Goal: Use online tool/utility: Utilize a website feature to perform a specific function

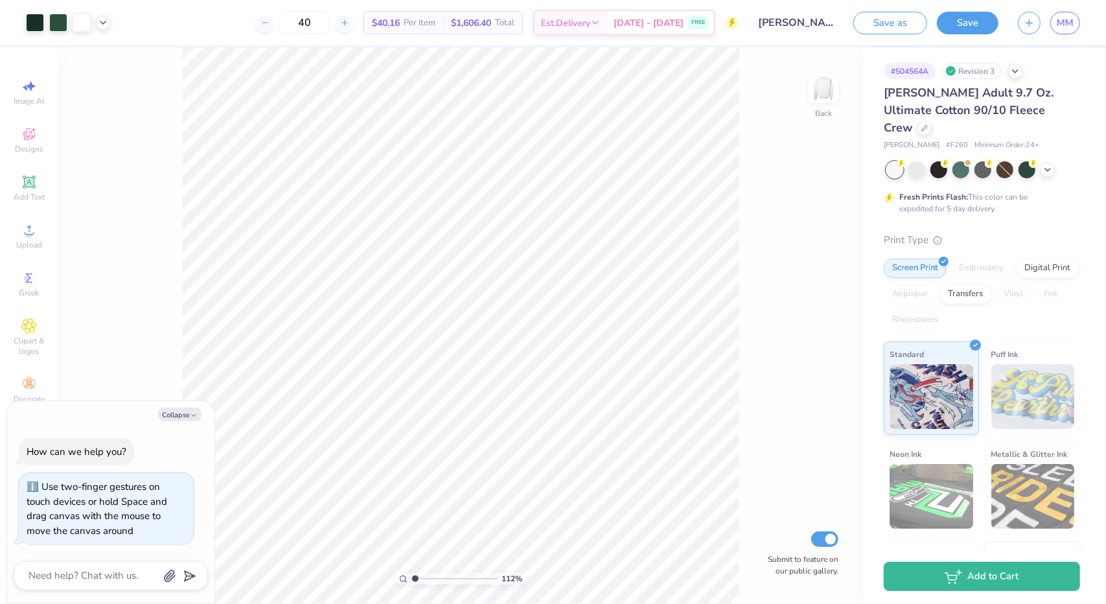
type input "1.19902919642067"
type textarea "x"
type input "1.42858194548553"
type textarea "x"
type input "1.42858194548553"
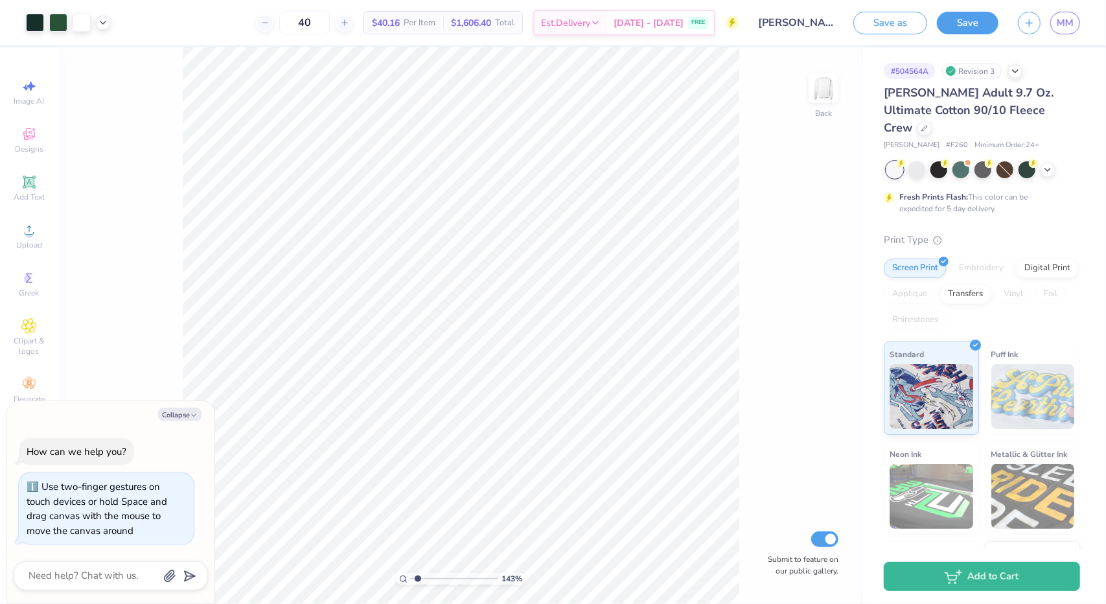
type textarea "x"
click at [765, 288] on div "143 % Back Submit to feature on our public gallery." at bounding box center [460, 325] width 805 height 557
type input "1.42858194548553"
type textarea "x"
type input "1.42858194548553"
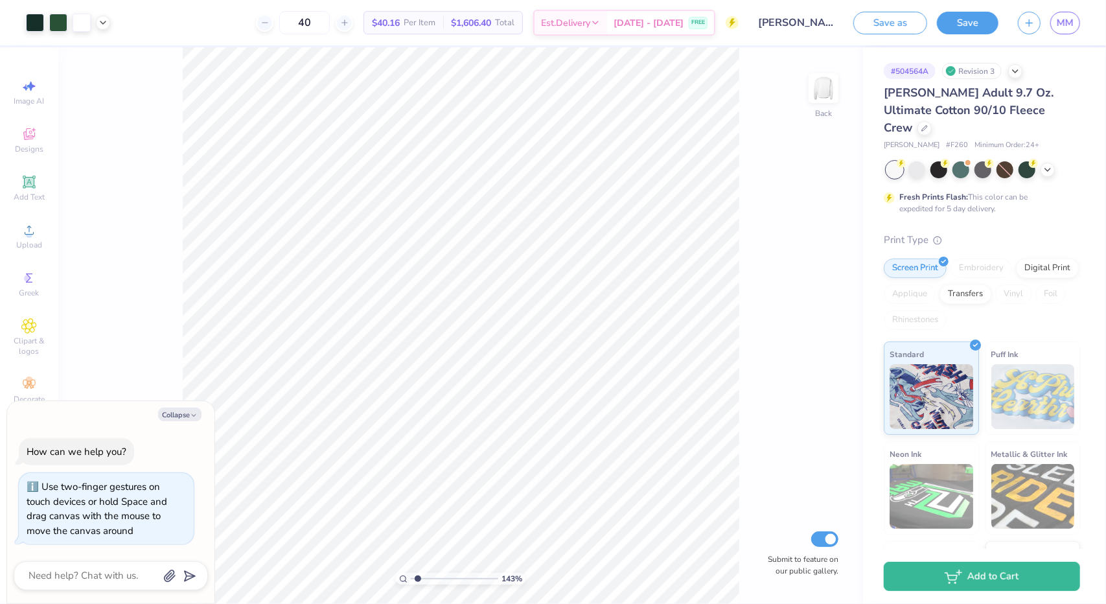
type textarea "x"
click at [815, 332] on div "143 % Back Submit to feature on our public gallery." at bounding box center [460, 325] width 805 height 557
type input "1.42858194548553"
click at [762, 362] on div "143 % Back Submit to feature on our public gallery." at bounding box center [460, 325] width 805 height 557
click at [186, 426] on div "Collapse How can we help you? Use two-finger gestures on touch devices or hold …" at bounding box center [110, 502] width 207 height 203
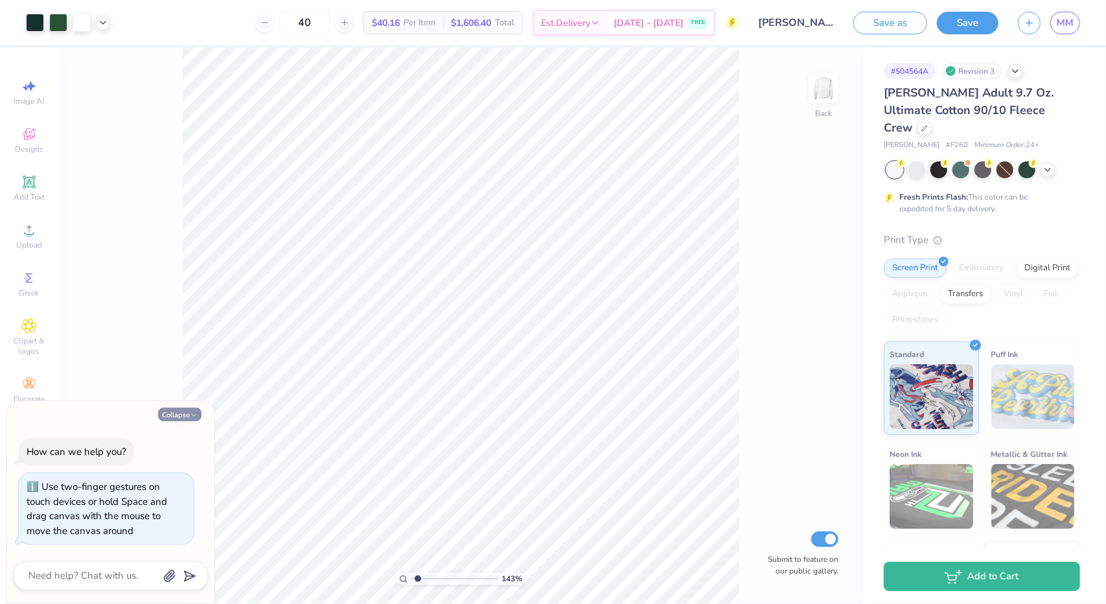
click at [180, 415] on button "Collapse" at bounding box center [179, 415] width 43 height 14
type textarea "x"
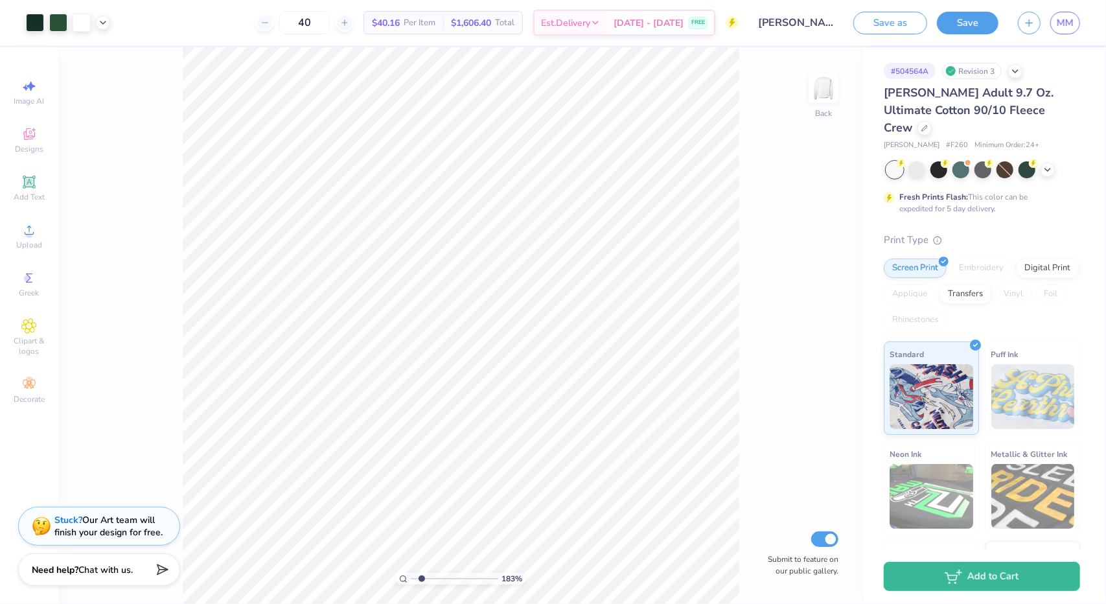
click at [822, 365] on div "183 % Back Submit to feature on our public gallery." at bounding box center [460, 325] width 805 height 557
click at [792, 87] on div "183 % Back Submit to feature on our public gallery." at bounding box center [460, 325] width 805 height 557
type input "1.90137456414692"
